Goal: Navigation & Orientation: Find specific page/section

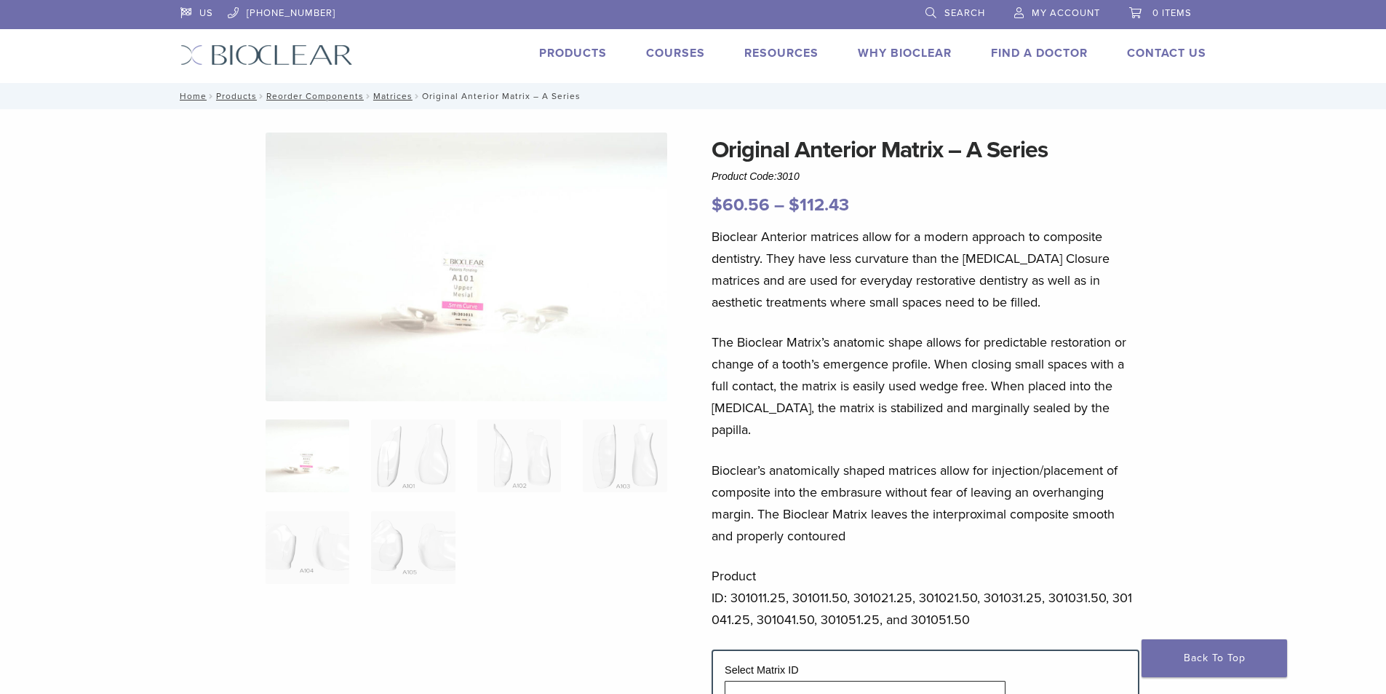
click at [551, 54] on link "Products" at bounding box center [573, 53] width 68 height 15
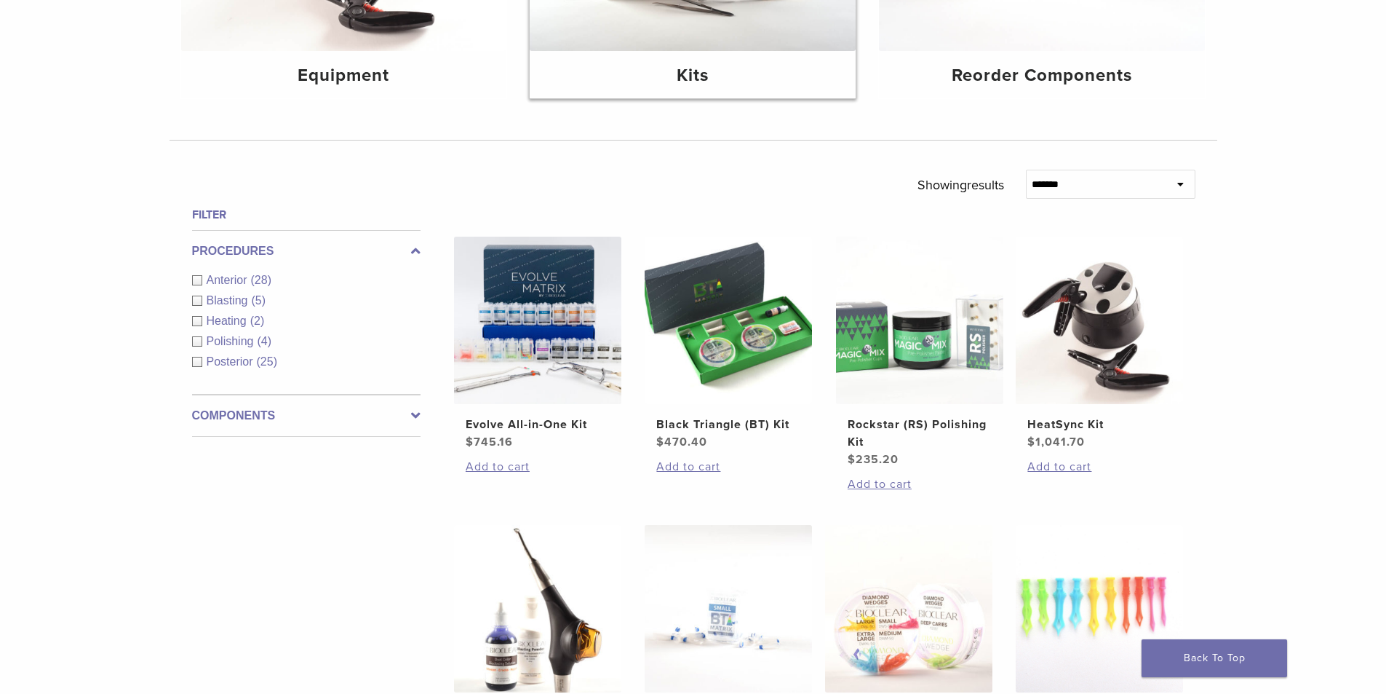
scroll to position [364, 0]
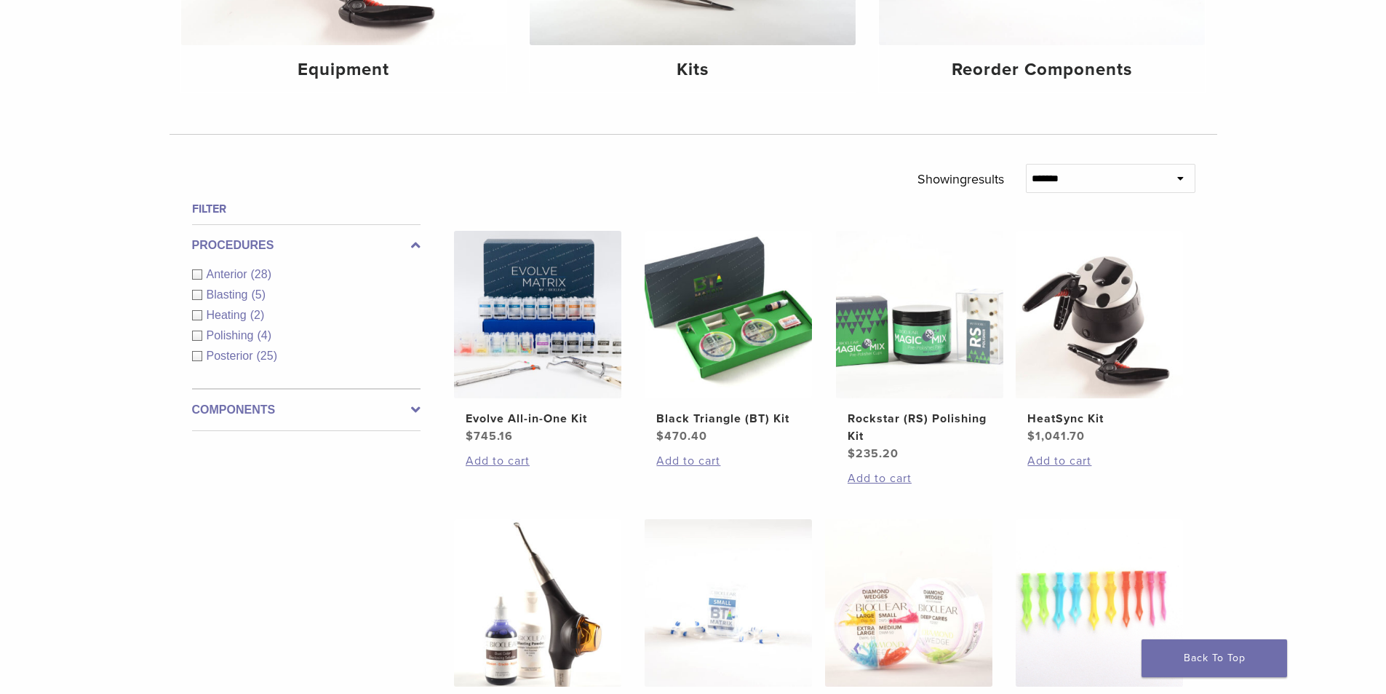
click at [197, 271] on div "Anterior (28)" at bounding box center [306, 274] width 229 height 17
